Goal: Transaction & Acquisition: Book appointment/travel/reservation

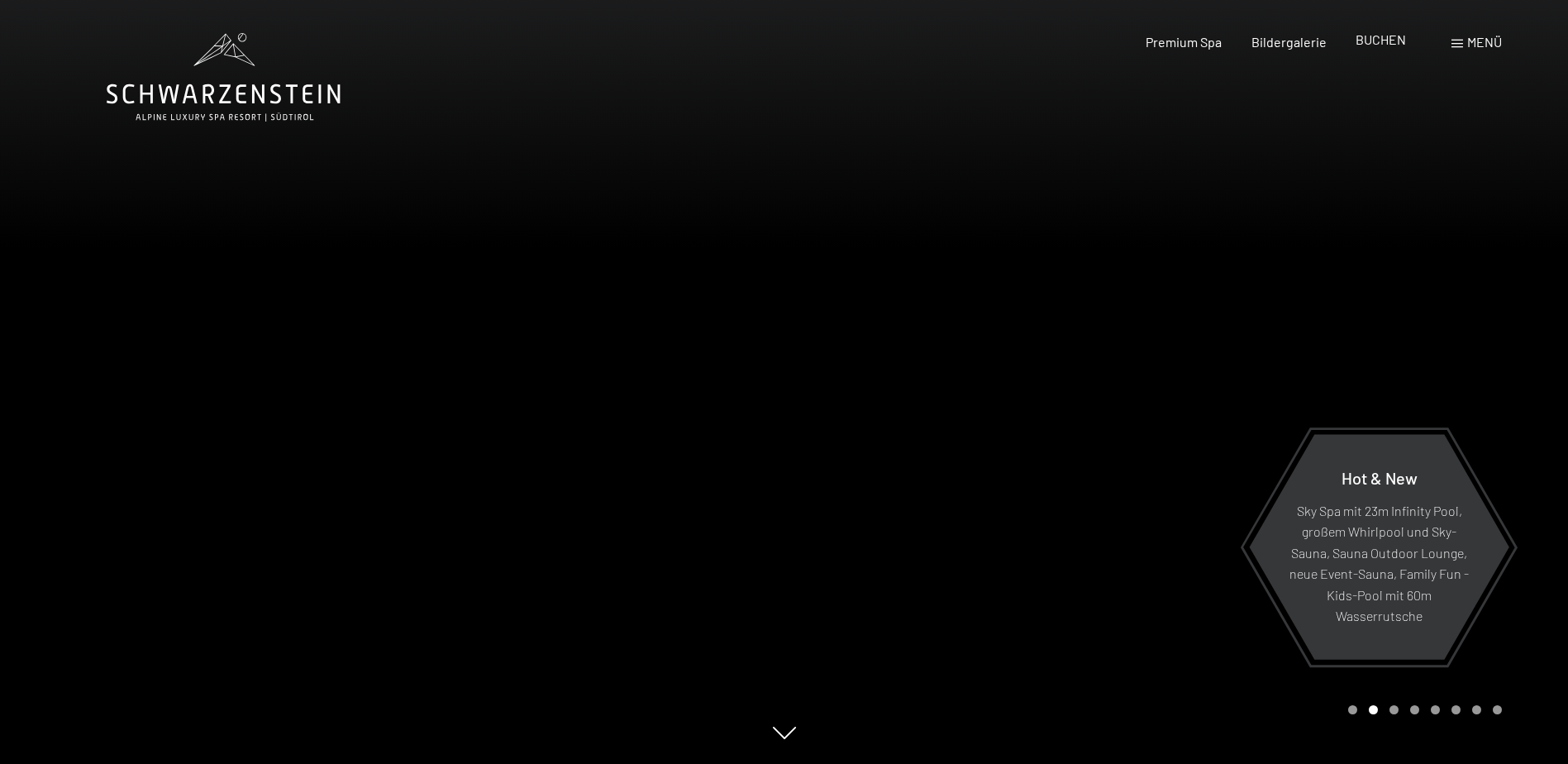
click at [1364, 39] on span "BUCHEN" at bounding box center [1381, 39] width 51 height 16
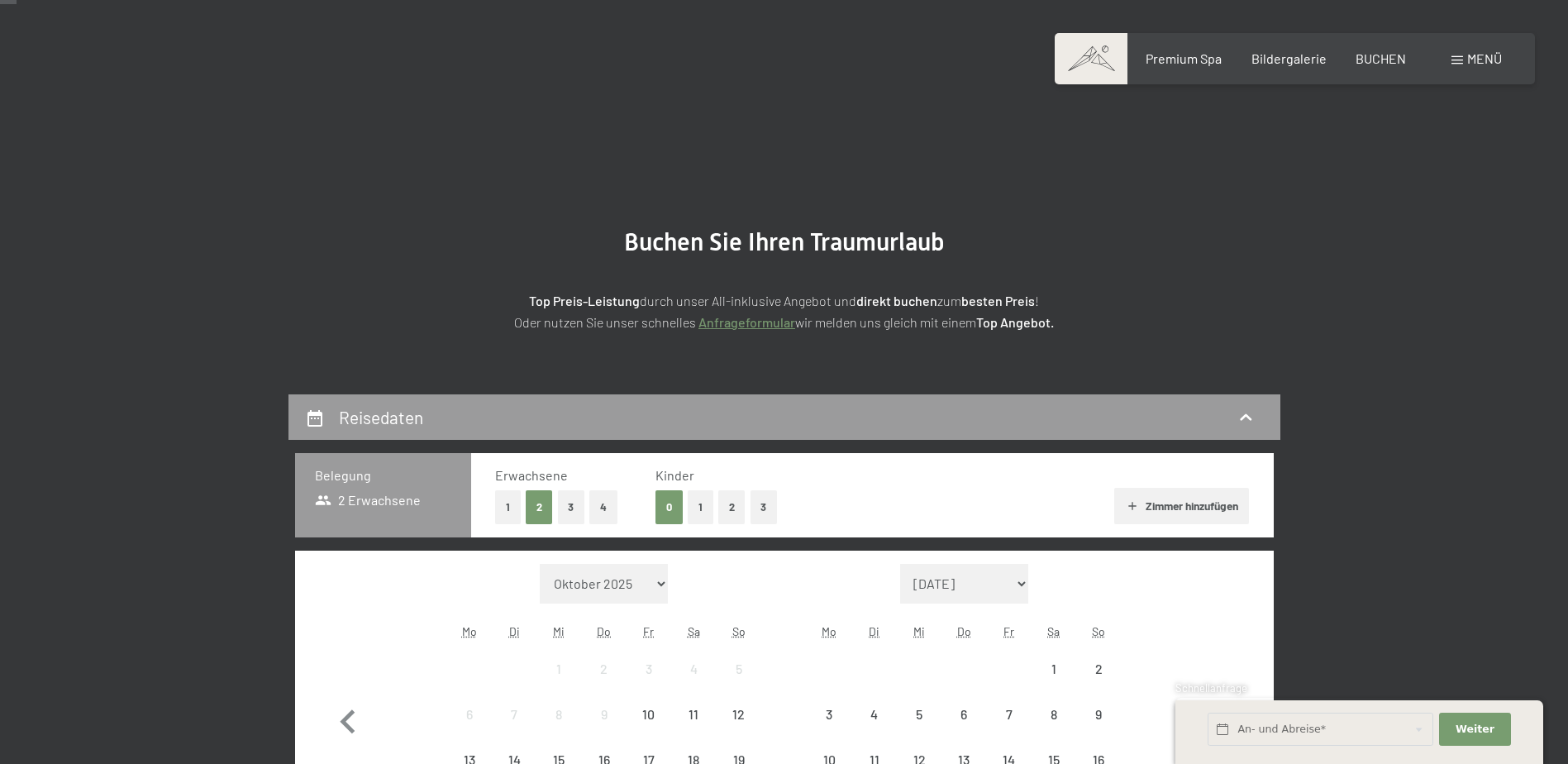
scroll to position [248, 0]
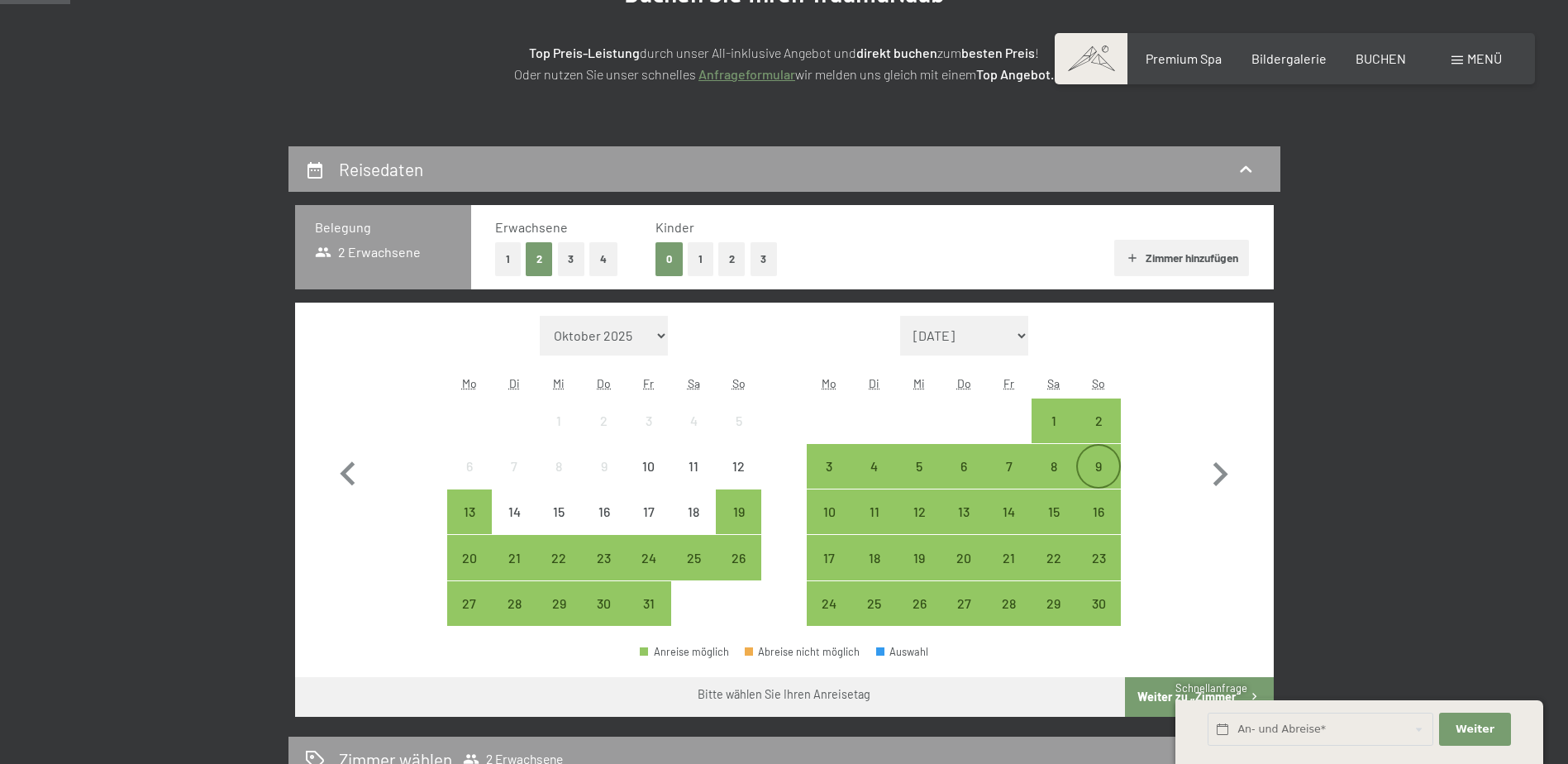
click at [1094, 467] on div "9" at bounding box center [1098, 480] width 41 height 41
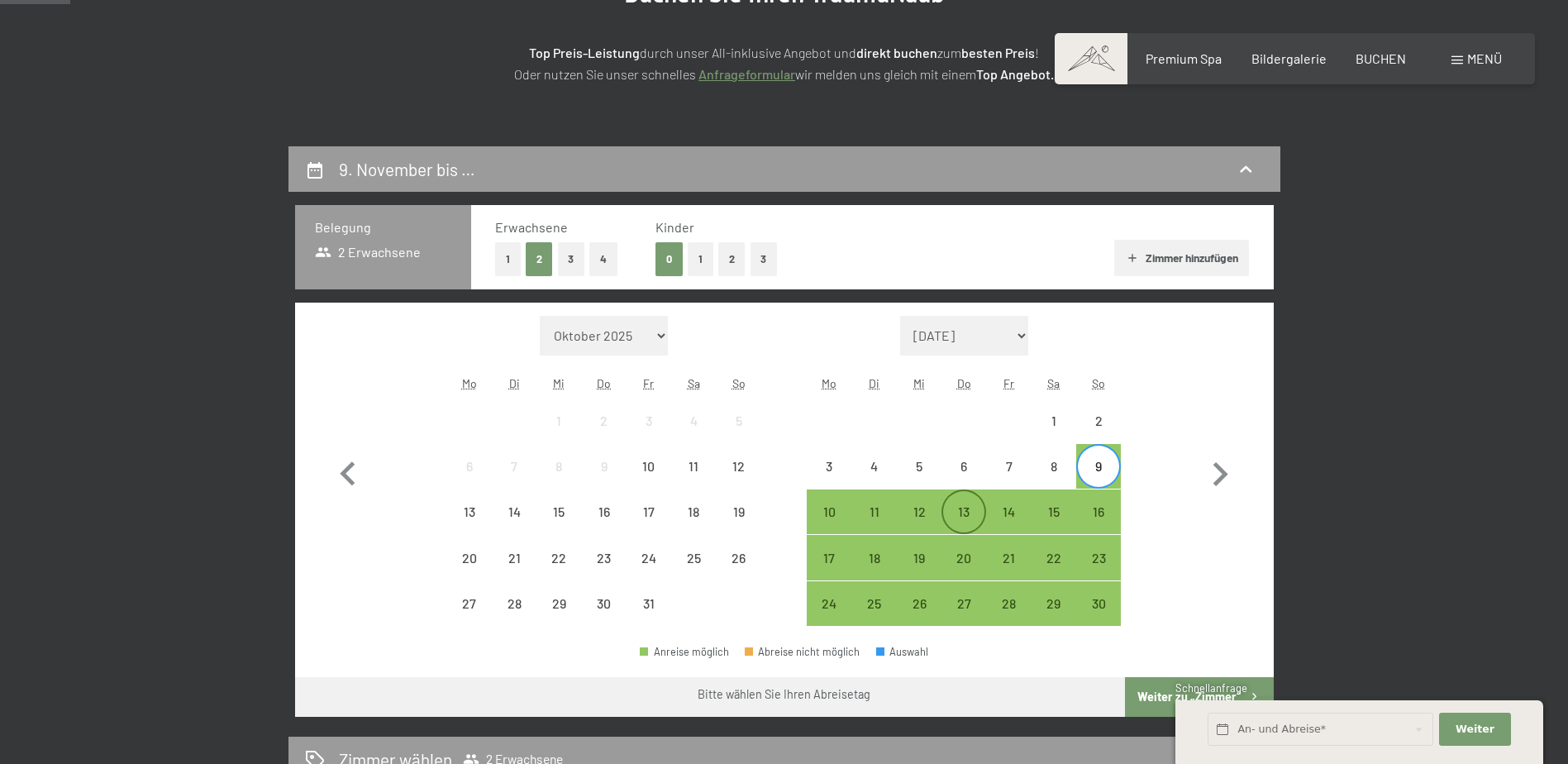
click at [957, 511] on div "13" at bounding box center [963, 525] width 41 height 41
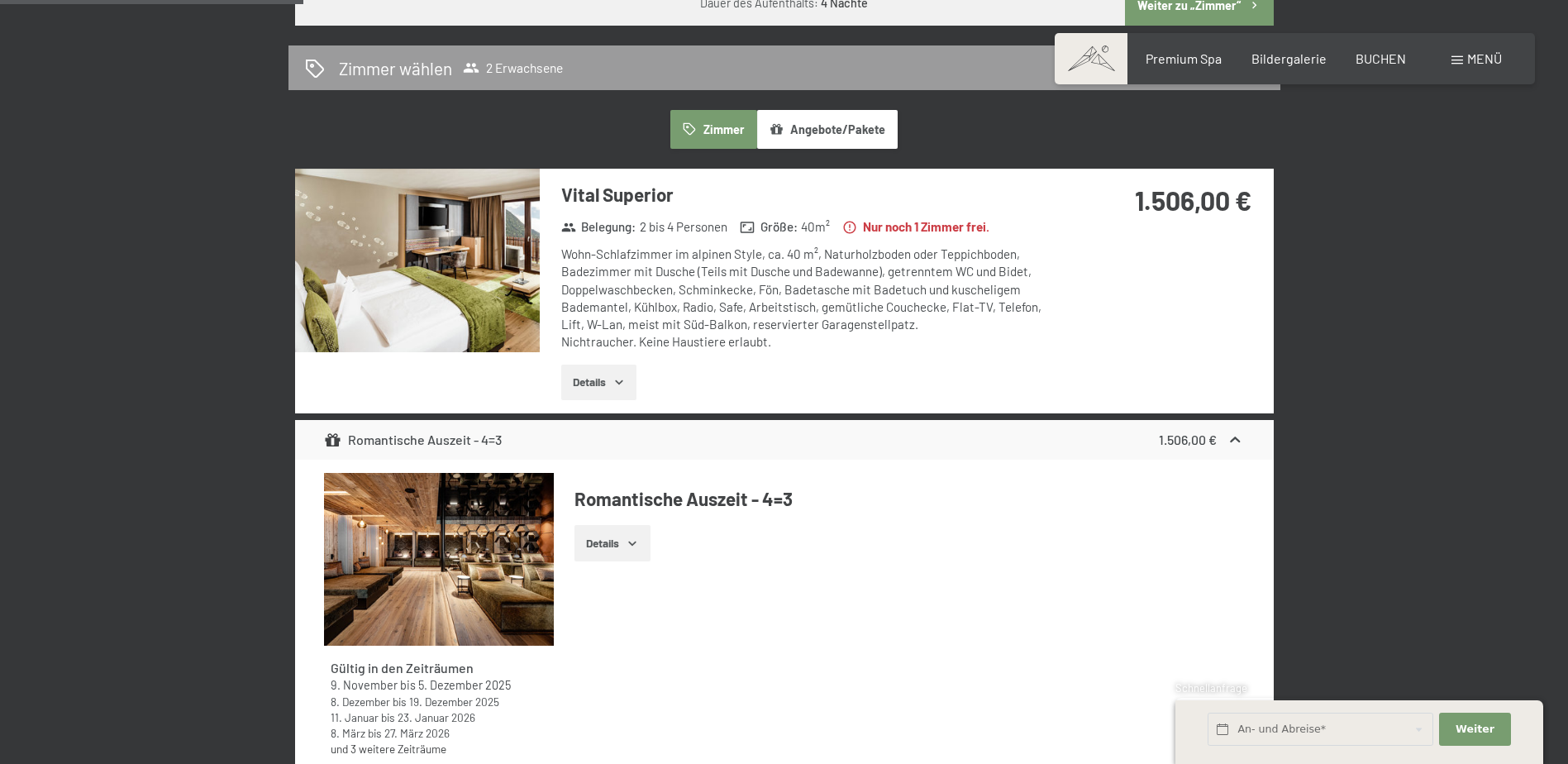
scroll to position [910, 0]
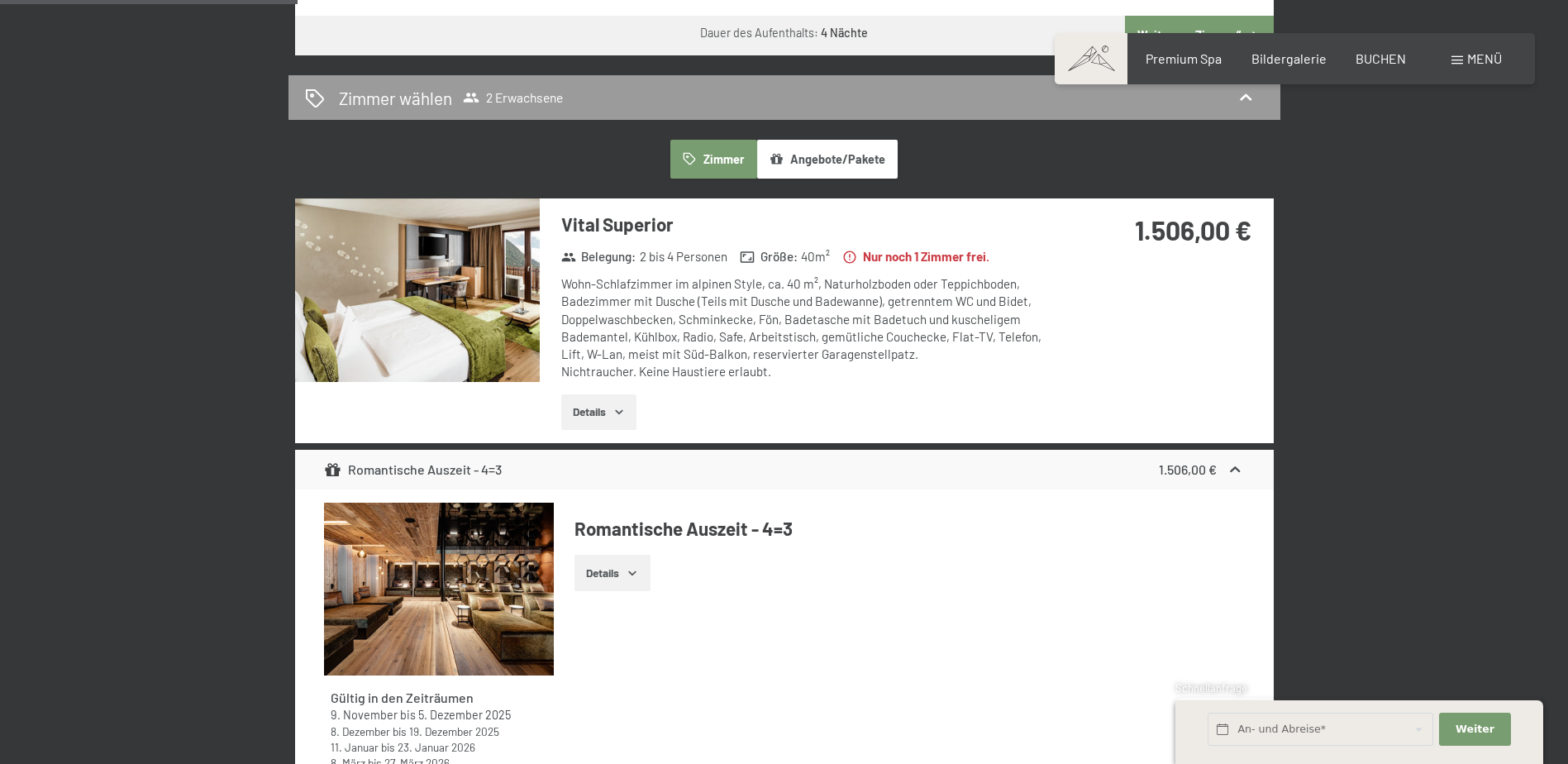
click at [459, 337] on img at bounding box center [417, 290] width 244 height 184
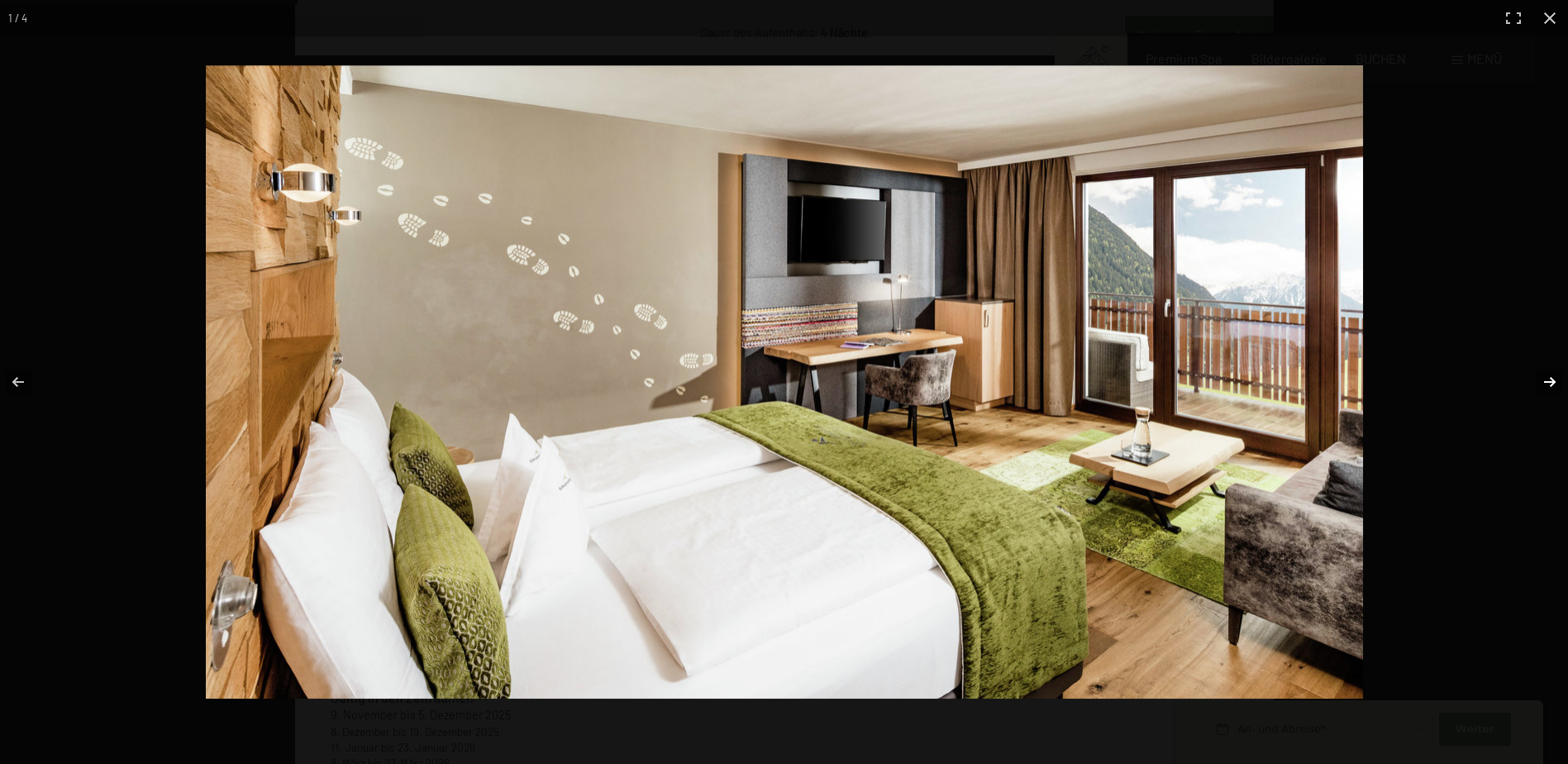
click at [1547, 380] on button "button" at bounding box center [1539, 382] width 58 height 83
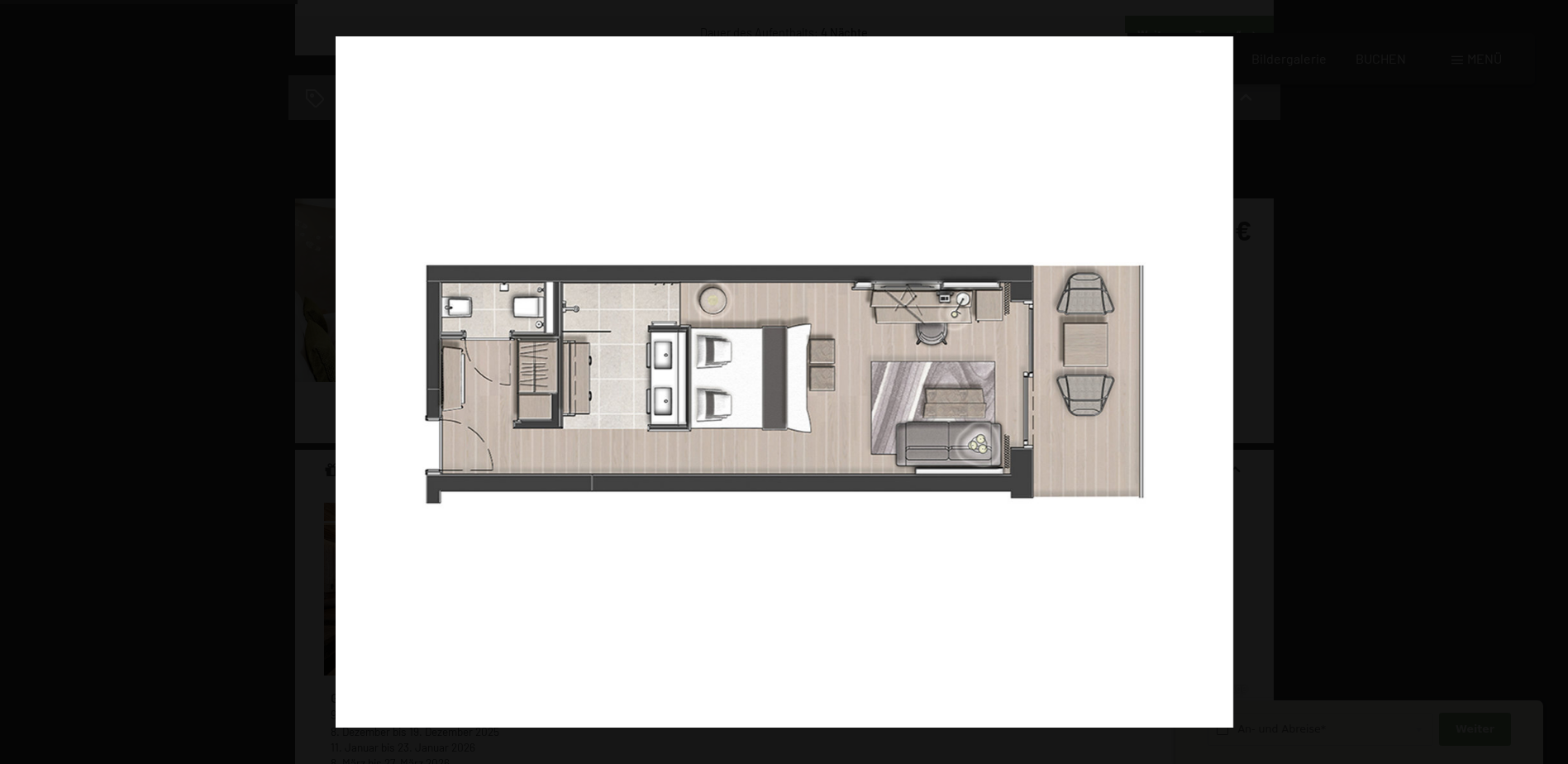
click at [1547, 380] on button "button" at bounding box center [1539, 382] width 58 height 83
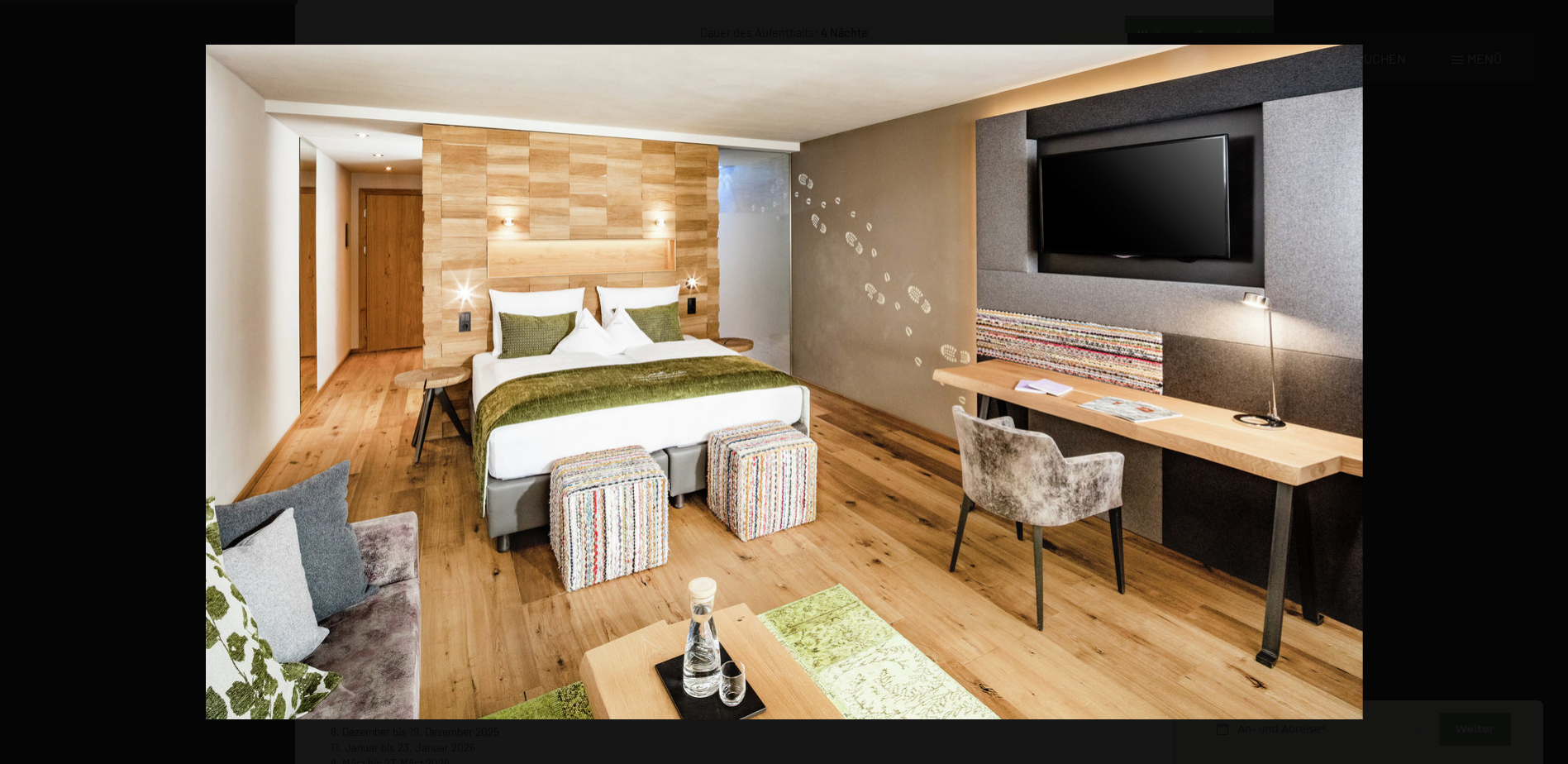
click at [1547, 380] on button "button" at bounding box center [1539, 382] width 58 height 83
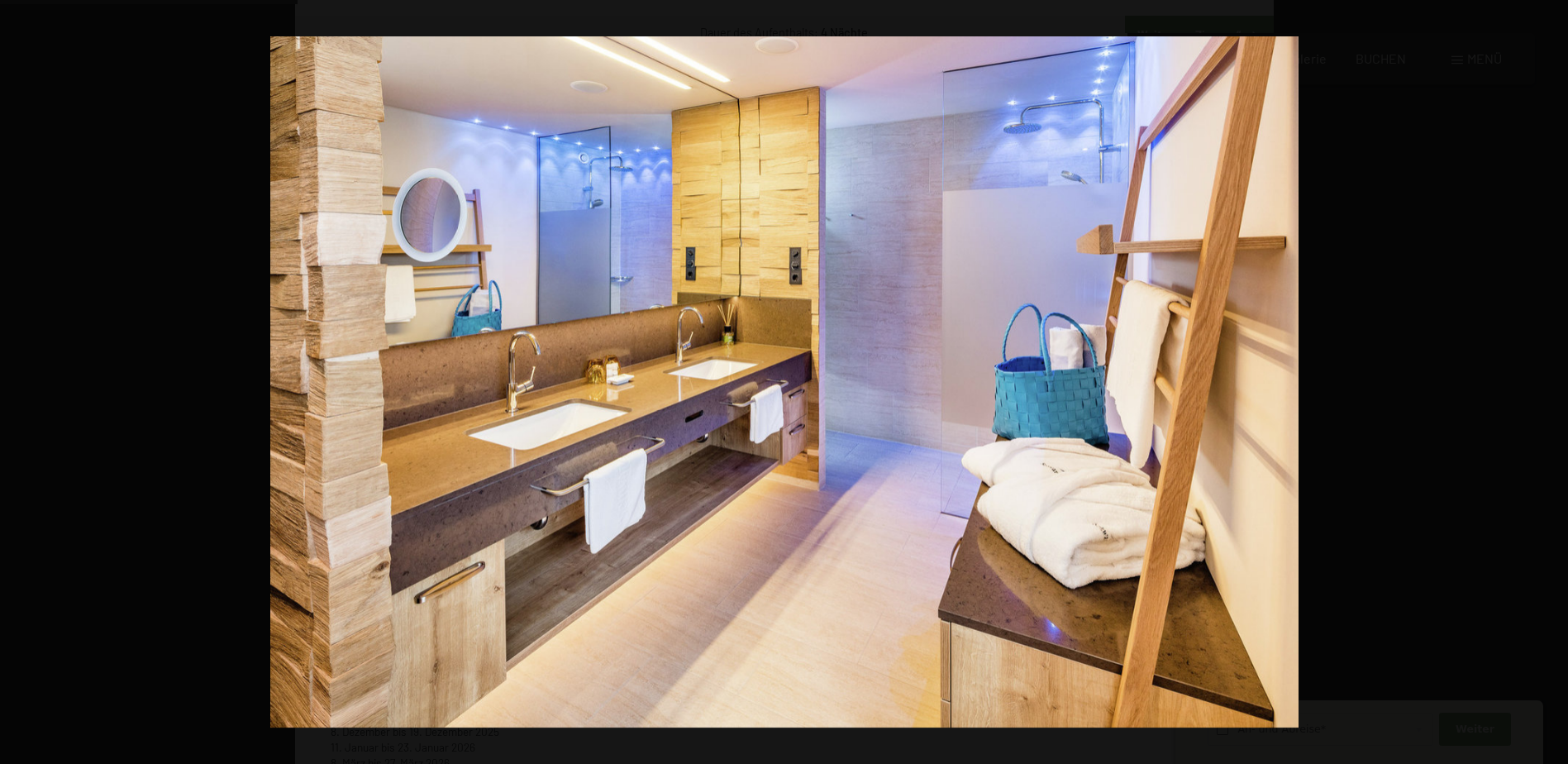
click at [1547, 380] on button "button" at bounding box center [1539, 382] width 58 height 83
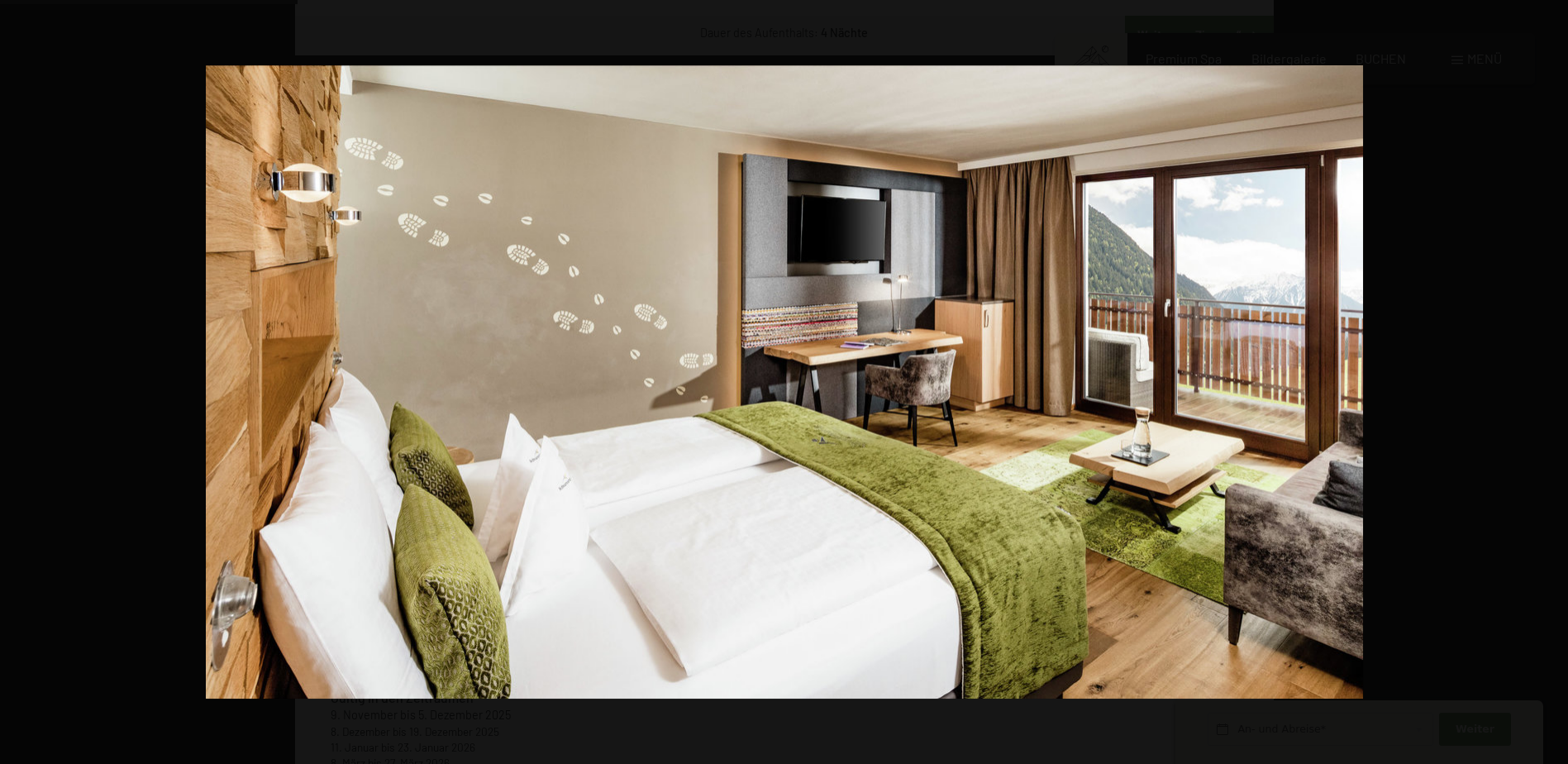
click at [1547, 380] on button "button" at bounding box center [1539, 382] width 58 height 83
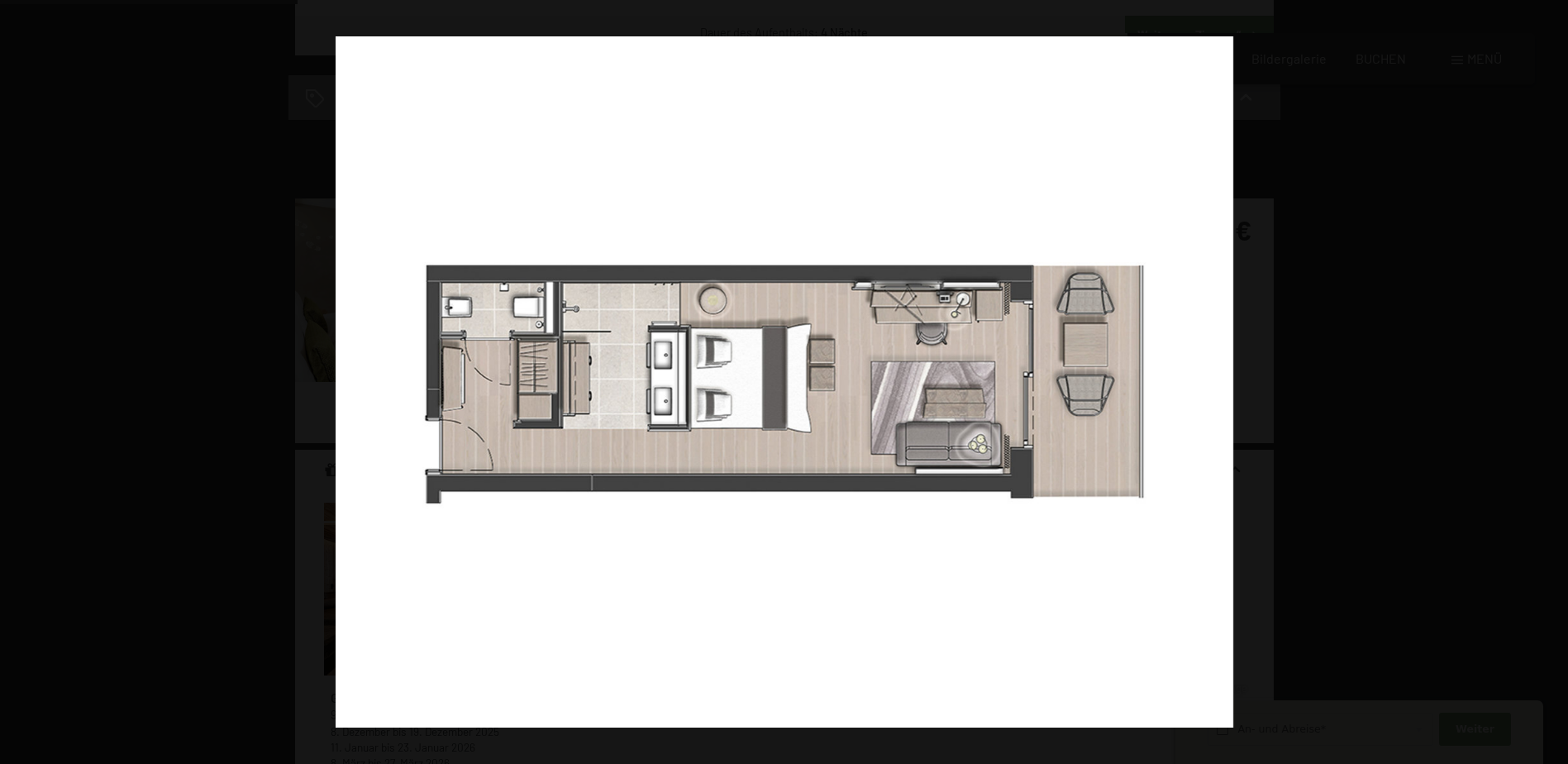
click at [1547, 380] on button "button" at bounding box center [1539, 382] width 58 height 83
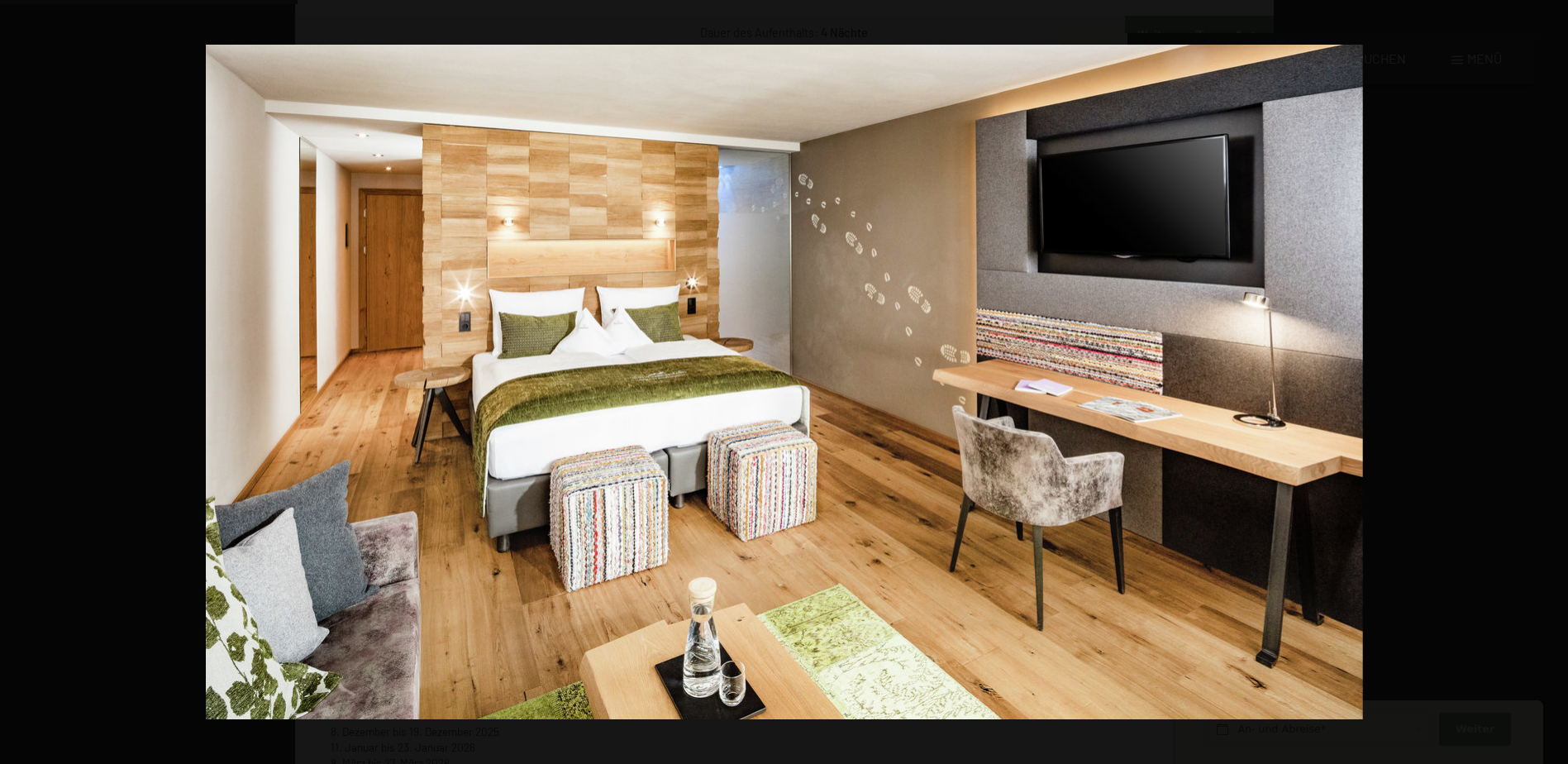
click at [1547, 380] on button "button" at bounding box center [1539, 382] width 58 height 83
